Goal: Task Accomplishment & Management: Use online tool/utility

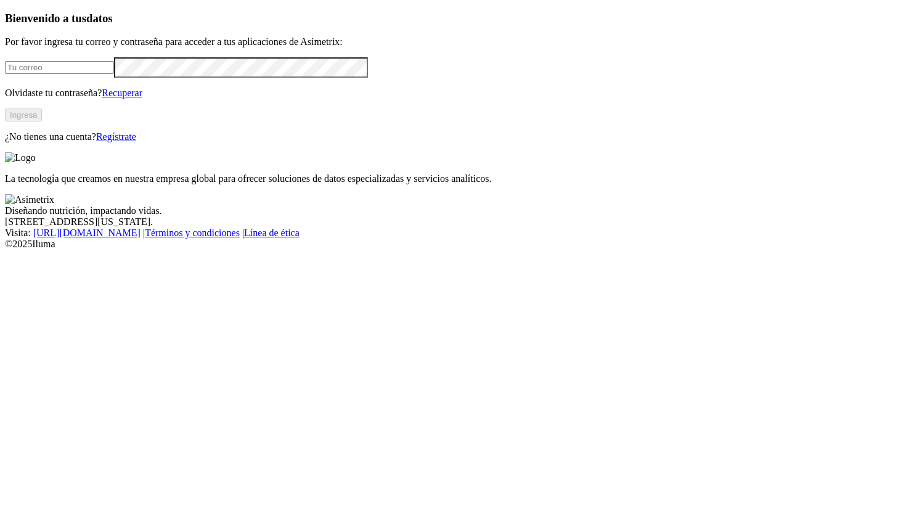
type input "[PERSON_NAME][EMAIL_ADDRESS][PERSON_NAME][DOMAIN_NAME]"
click at [42, 121] on button "Ingresa" at bounding box center [23, 114] width 37 height 13
